Goal: Information Seeking & Learning: Find specific page/section

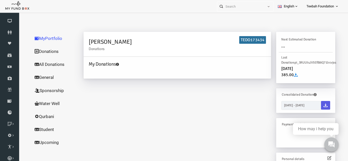
click at [169, 89] on div "[PERSON_NAME] Donations TEDO173434 My Donations Get free account credit Get fre…" at bounding box center [203, 128] width 262 height 192
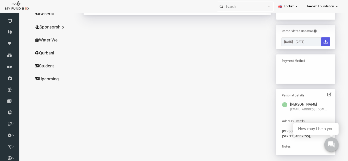
scroll to position [17, 0]
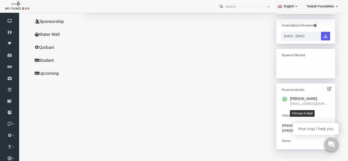
click at [296, 105] on span "[EMAIL_ADDRESS][DOMAIN_NAME]" at bounding box center [302, 103] width 38 height 5
click at [324, 87] on icon at bounding box center [322, 89] width 4 height 4
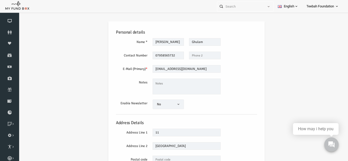
scroll to position [0, 0]
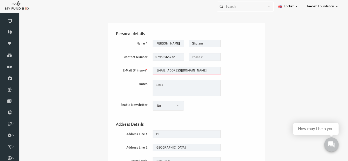
drag, startPoint x: 195, startPoint y: 71, endPoint x: 106, endPoint y: 77, distance: 88.7
click at [106, 77] on div "Personal details Name * [PERSON_NAME] Description allows upto maximum of 255 ch…" at bounding box center [179, 125] width 151 height 204
click at [61, 73] on div "Personal details Name * [PERSON_NAME] Description allows upto maximum of 255 ch…" at bounding box center [179, 125] width 323 height 221
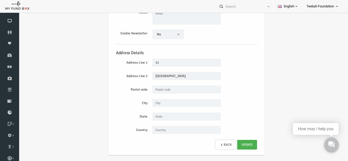
scroll to position [17, 0]
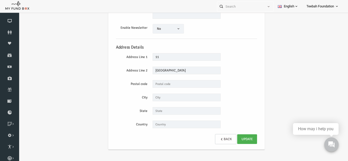
click at [19, 41] on div "Personal details Name * [PERSON_NAME] Description allows upto maximum of 255 ch…" at bounding box center [179, 48] width 323 height 221
click at [8, 34] on icon at bounding box center [9, 32] width 19 height 4
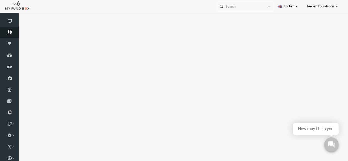
select select "100"
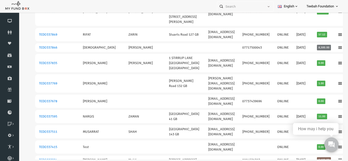
scroll to position [1181, 0]
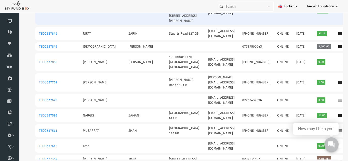
click at [328, 25] on td at bounding box center [335, 10] width 15 height 29
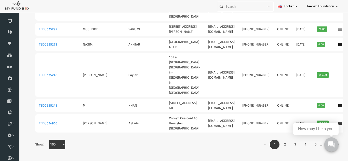
scroll to position [1854, 0]
click at [308, 145] on link "5" at bounding box center [309, 145] width 10 height 10
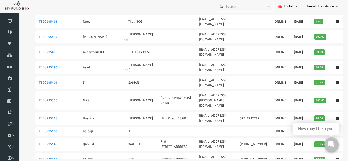
scroll to position [1342, 0]
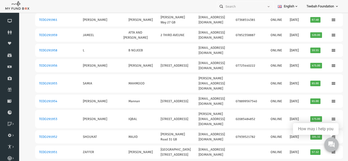
scroll to position [1576, 0]
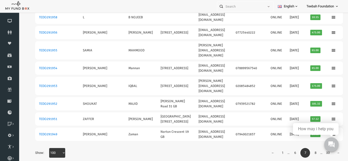
click at [309, 148] on link "8" at bounding box center [309, 153] width 10 height 10
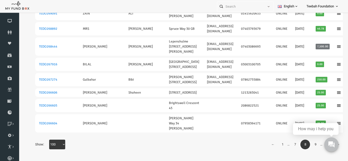
scroll to position [1706, 0]
click at [308, 147] on link "9" at bounding box center [309, 145] width 10 height 10
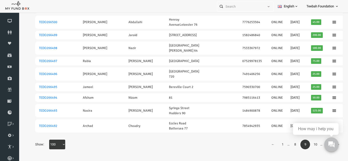
scroll to position [1264, 0]
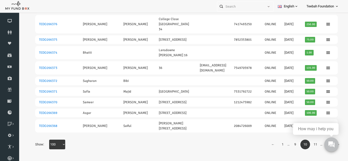
scroll to position [1485, 0]
click at [312, 146] on link "11" at bounding box center [309, 145] width 10 height 10
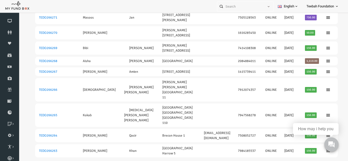
scroll to position [1438, 0]
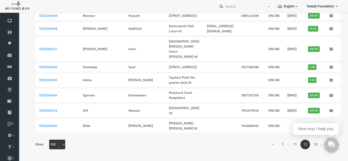
scroll to position [1487, 0]
click at [308, 144] on link "13" at bounding box center [309, 145] width 10 height 10
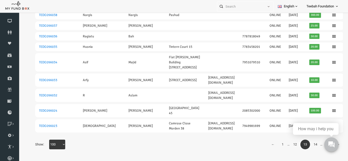
scroll to position [1517, 0]
click at [311, 146] on link "14" at bounding box center [309, 145] width 10 height 10
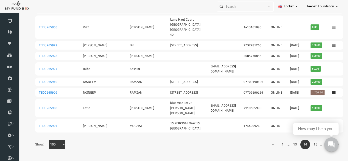
scroll to position [1612, 0]
click at [309, 145] on link "15" at bounding box center [309, 145] width 10 height 10
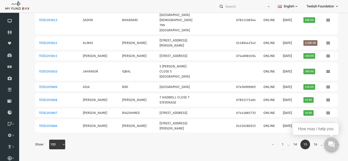
scroll to position [1579, 0]
click at [308, 145] on link "16" at bounding box center [309, 145] width 10 height 10
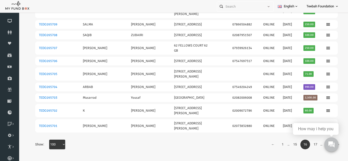
scroll to position [1322, 0]
click at [308, 145] on link "17" at bounding box center [309, 145] width 10 height 10
